Goal: Task Accomplishment & Management: Manage account settings

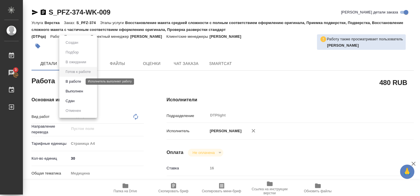
click at [77, 80] on button "В работе" at bounding box center [73, 82] width 19 height 6
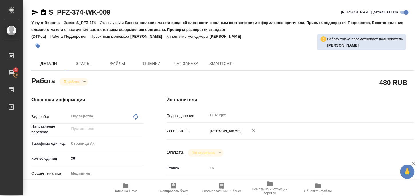
type textarea "x"
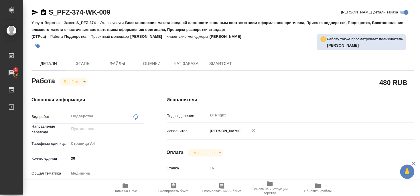
type textarea "x"
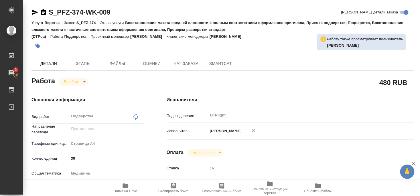
click at [33, 12] on icon "button" at bounding box center [35, 12] width 7 height 7
drag, startPoint x: 49, startPoint y: 17, endPoint x: 115, endPoint y: 13, distance: 66.4
click at [115, 13] on div "S_PFZ-374-WK-009 Кратко детали заказа" at bounding box center [223, 13] width 383 height 11
copy link "S_PFZ-374-WK-009"
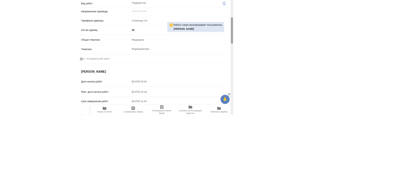
scroll to position [118, 0]
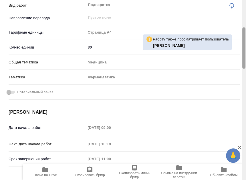
type textarea "x"
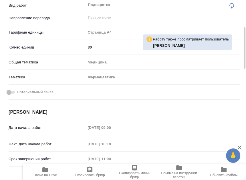
click at [76, 109] on h4 "[PERSON_NAME]" at bounding box center [125, 112] width 232 height 7
type textarea "x"
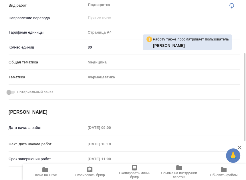
type textarea "x"
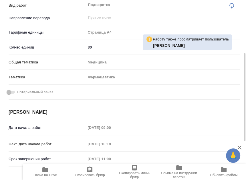
type textarea "x"
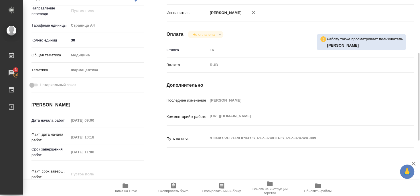
click at [125, 190] on span "Папка на Drive" at bounding box center [125, 191] width 23 height 4
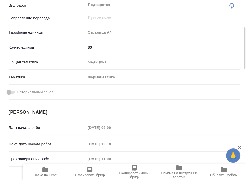
type textarea "x"
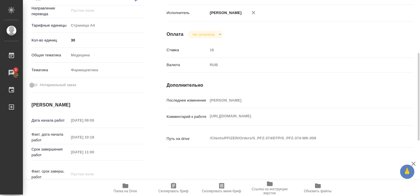
type textarea "x"
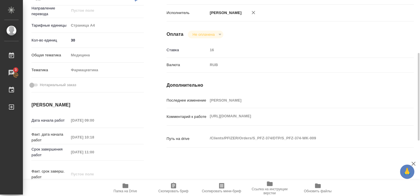
type textarea "x"
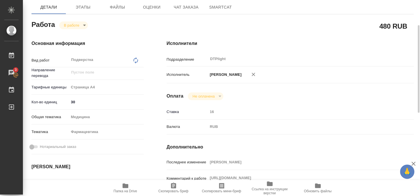
scroll to position [0, 0]
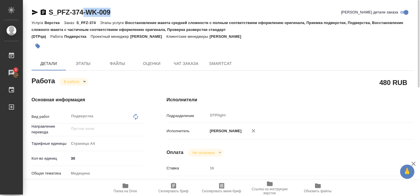
drag, startPoint x: 49, startPoint y: 19, endPoint x: 81, endPoint y: 19, distance: 32.7
click at [81, 19] on div "S_PFZ-374-WK-009 Кратко детали заказа Услуга Верстка Заказ: S_PFZ-374 Этапы усл…" at bounding box center [223, 30] width 383 height 45
drag, startPoint x: 47, startPoint y: 17, endPoint x: 83, endPoint y: 14, distance: 36.3
copy div "S_PFZ-374"
type textarea "x"
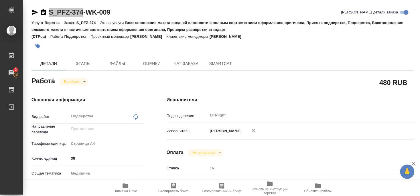
type textarea "x"
click at [125, 190] on span "Папка на Drive" at bounding box center [125, 191] width 23 height 4
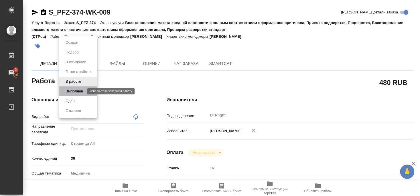
click at [73, 91] on button "Выполнен" at bounding box center [74, 91] width 21 height 6
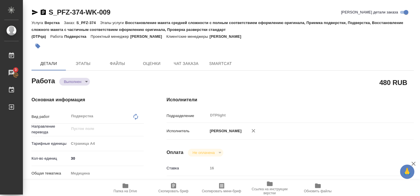
type textarea "x"
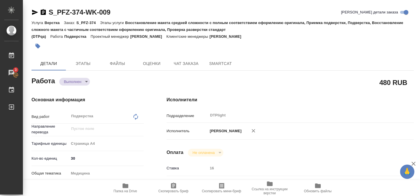
type textarea "x"
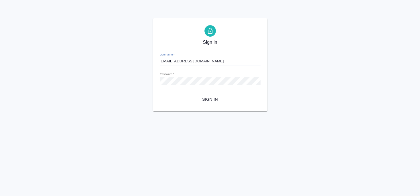
type input "[EMAIL_ADDRESS][DOMAIN_NAME]"
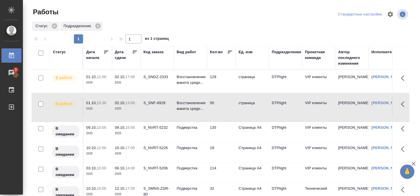
click at [157, 104] on div "S_SNF-6929" at bounding box center [158, 103] width 28 height 6
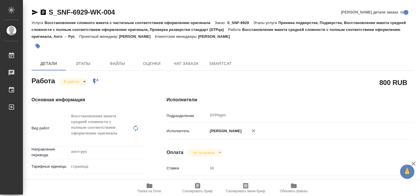
click at [147, 189] on icon "button" at bounding box center [149, 186] width 7 height 7
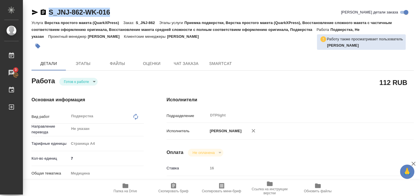
drag, startPoint x: 49, startPoint y: 17, endPoint x: 122, endPoint y: 14, distance: 72.6
click at [122, 14] on div "S_JNJ-862-WK-016 Кратко детали заказа" at bounding box center [223, 13] width 383 height 11
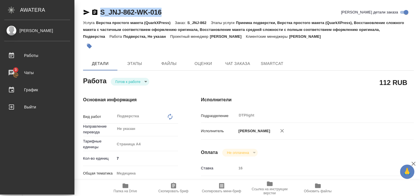
copy link "S_JNJ-862-WK-016"
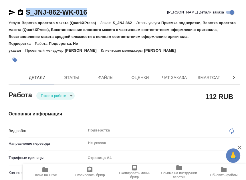
click at [107, 64] on div at bounding box center [86, 60] width 154 height 13
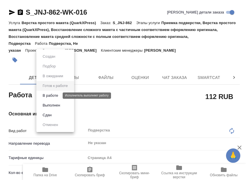
click at [53, 96] on button "В работе" at bounding box center [50, 95] width 19 height 6
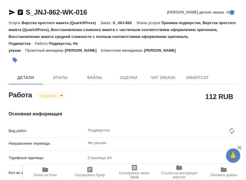
type textarea "x"
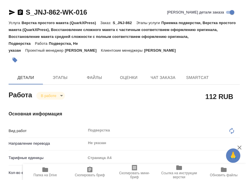
type textarea "x"
